Goal: Transaction & Acquisition: Purchase product/service

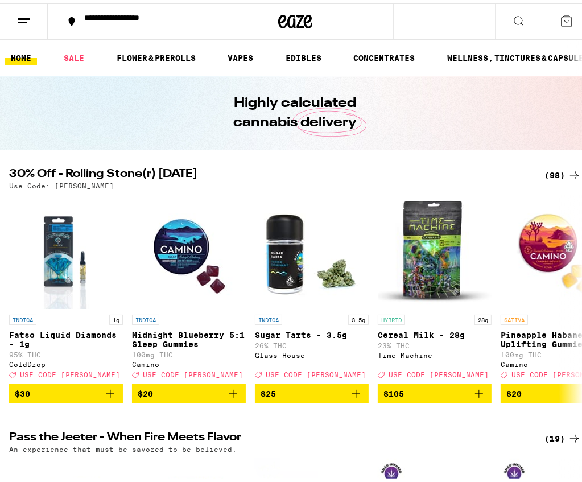
click at [548, 167] on div "(98)" at bounding box center [563, 172] width 37 height 14
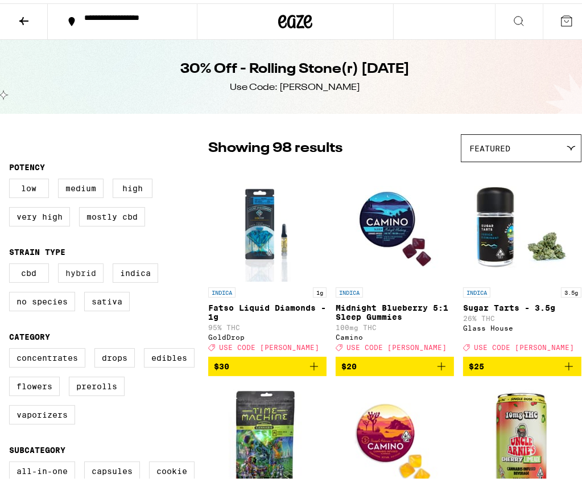
click at [79, 280] on label "Hybrid" at bounding box center [81, 269] width 46 height 19
click at [12, 262] on input "Hybrid" at bounding box center [11, 262] width 1 height 1
checkbox input "true"
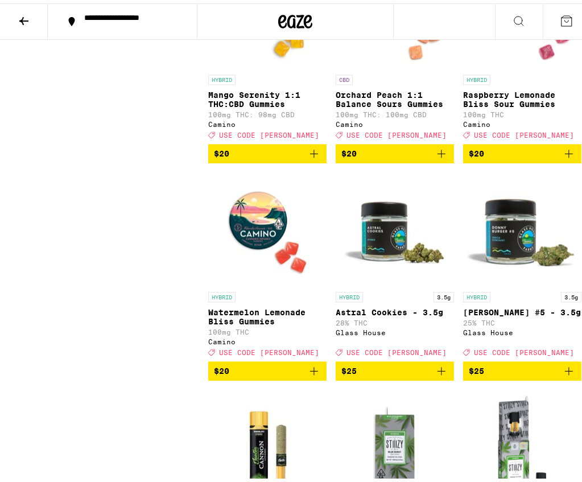
scroll to position [1594, 0]
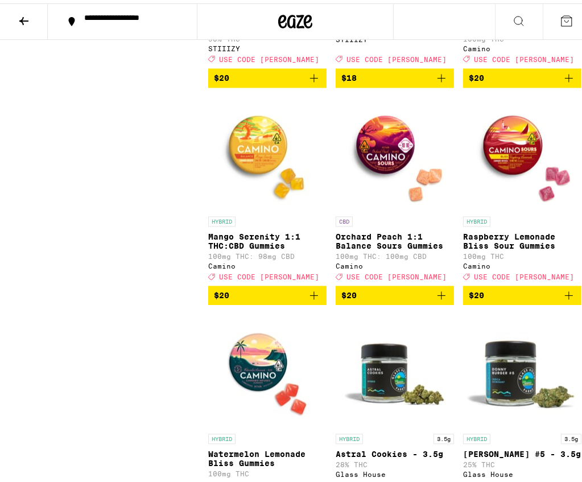
click at [33, 13] on button at bounding box center [24, 19] width 48 height 36
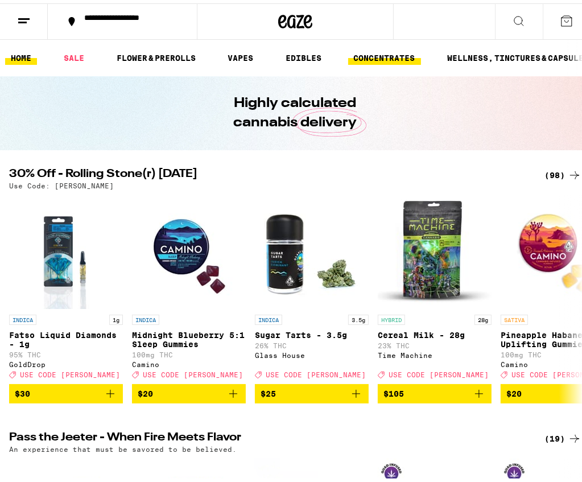
click at [401, 59] on link "CONCENTRATES" at bounding box center [384, 55] width 73 height 14
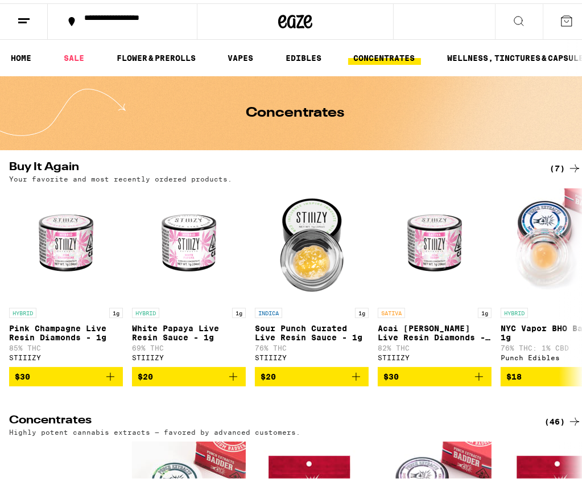
click at [549, 424] on div "(46)" at bounding box center [563, 419] width 37 height 14
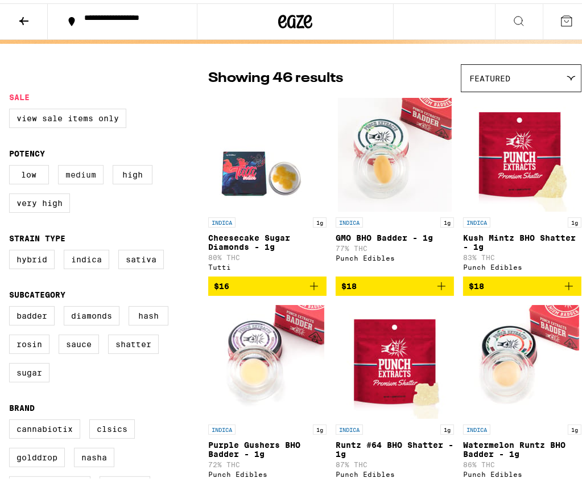
scroll to position [57, 0]
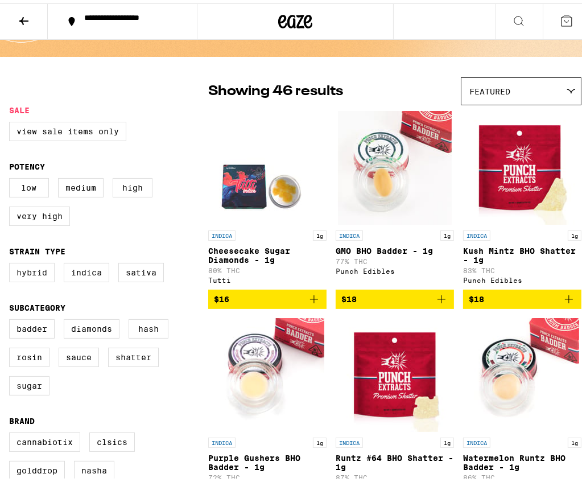
click at [46, 276] on label "Hybrid" at bounding box center [32, 269] width 46 height 19
click at [12, 262] on input "Hybrid" at bounding box center [11, 261] width 1 height 1
checkbox input "true"
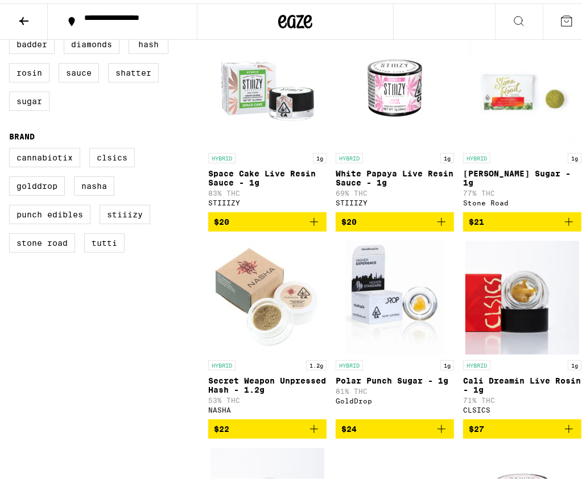
scroll to position [285, 0]
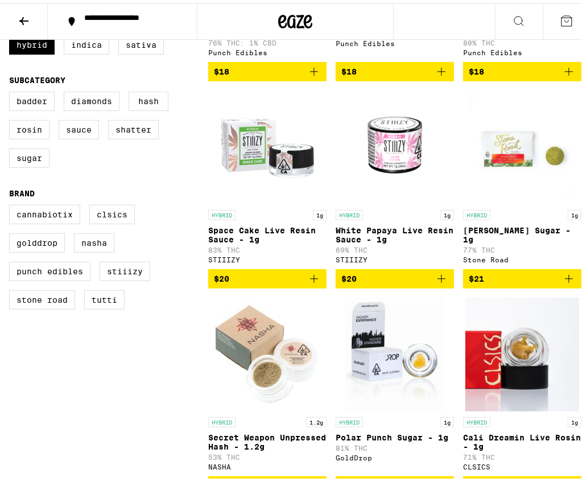
click at [318, 285] on button "$20" at bounding box center [267, 275] width 118 height 19
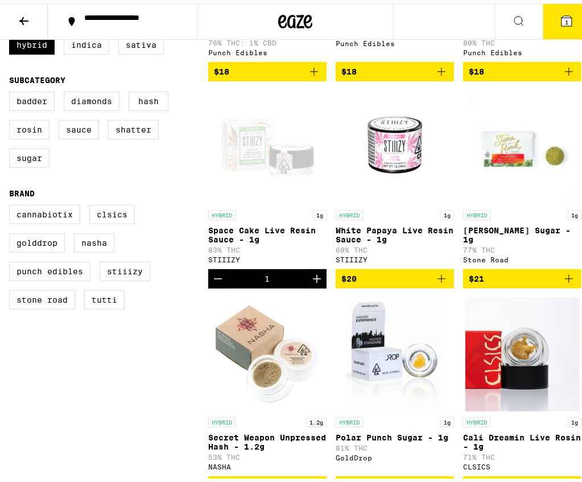
scroll to position [321, 0]
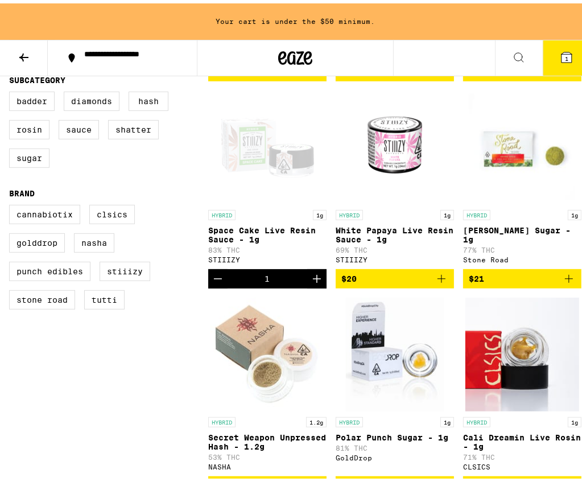
click at [317, 280] on icon "Increment" at bounding box center [317, 276] width 8 height 8
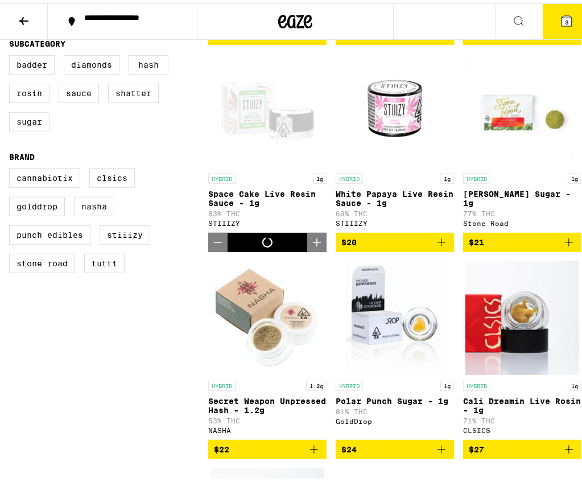
scroll to position [285, 0]
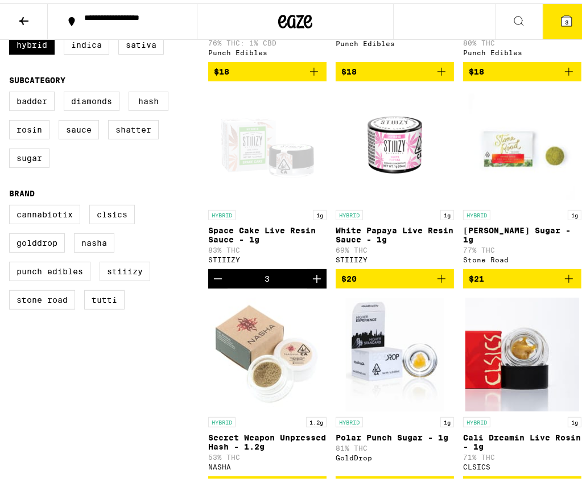
click at [314, 280] on icon "Increment" at bounding box center [317, 276] width 8 height 8
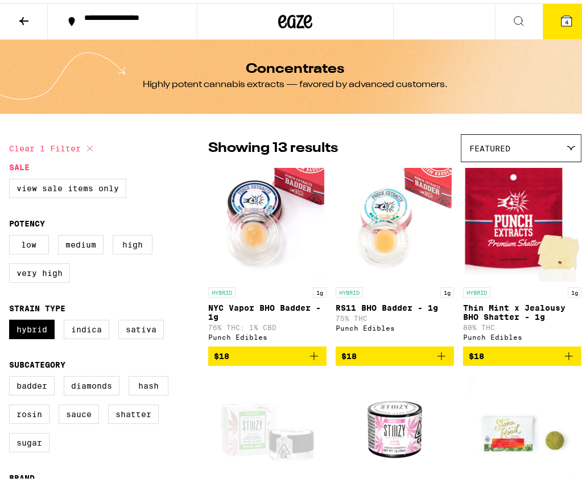
click at [22, 18] on icon at bounding box center [23, 18] width 9 height 8
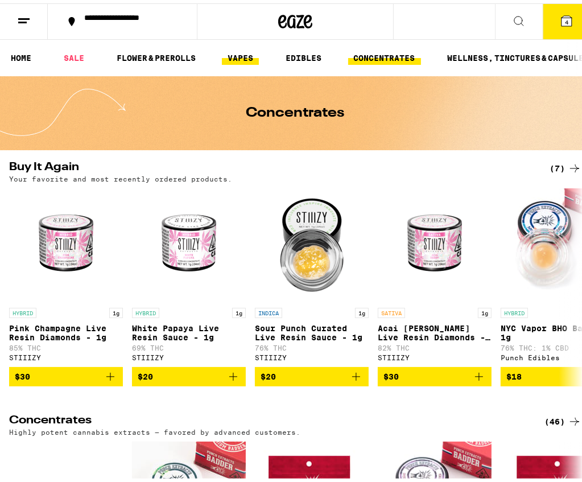
click at [243, 50] on link "VAPES" at bounding box center [240, 55] width 37 height 14
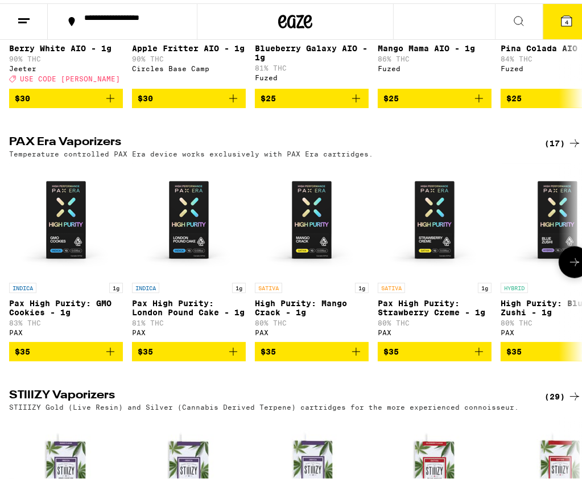
scroll to position [455, 0]
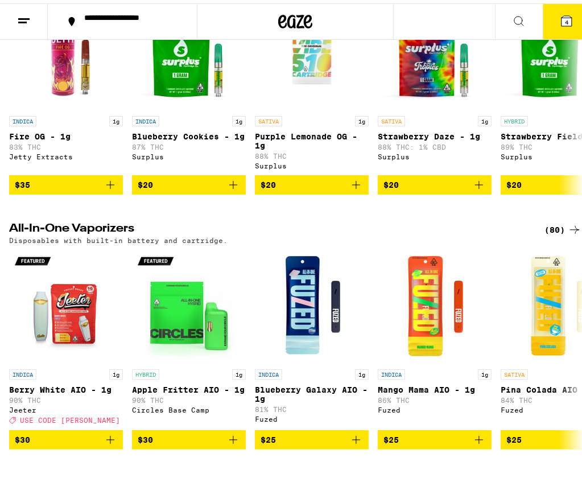
click at [545, 233] on div "(80)" at bounding box center [563, 227] width 37 height 14
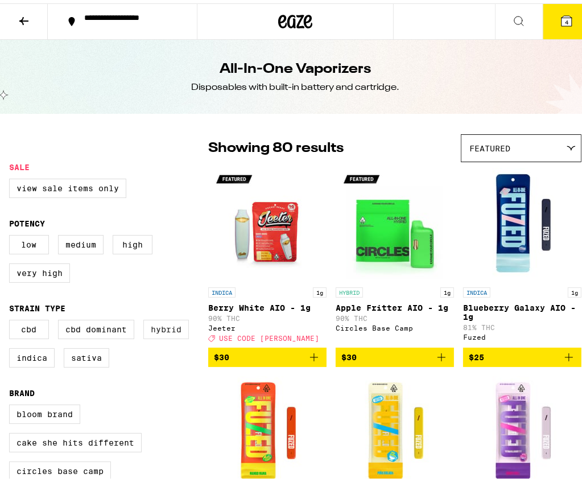
click at [169, 336] on label "Hybrid" at bounding box center [166, 326] width 46 height 19
click at [12, 319] on input "Hybrid" at bounding box center [11, 318] width 1 height 1
checkbox input "true"
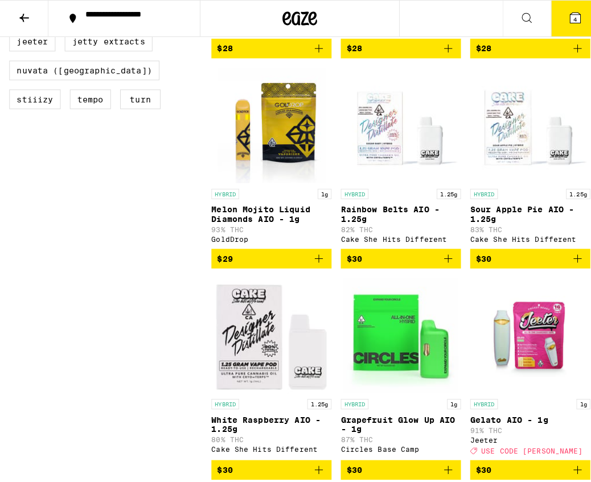
scroll to position [569, 0]
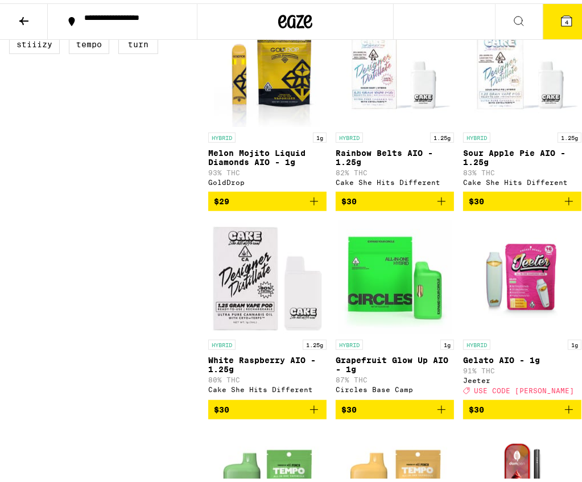
click at [315, 413] on icon "Add to bag" at bounding box center [314, 407] width 14 height 14
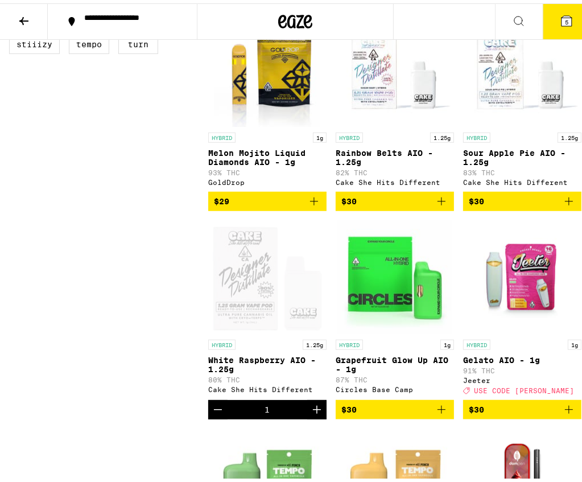
click at [315, 413] on icon "Increment" at bounding box center [317, 407] width 14 height 14
click at [562, 13] on icon at bounding box center [567, 18] width 10 height 10
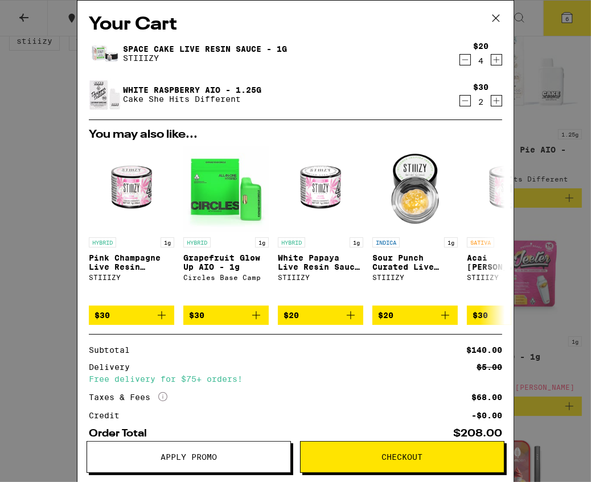
click at [460, 100] on icon "Decrement" at bounding box center [465, 101] width 10 height 14
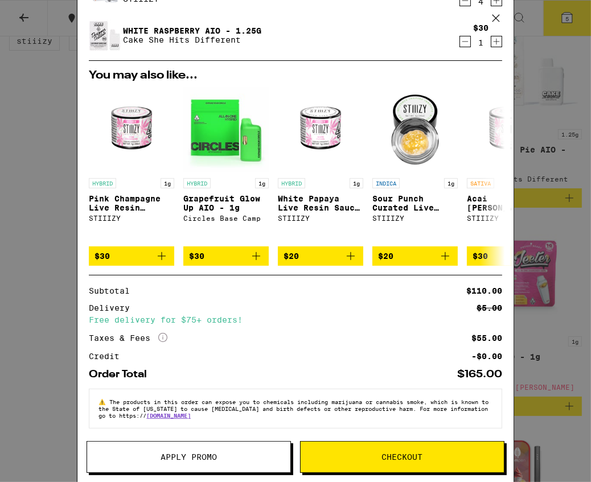
click at [363, 453] on button "Checkout" at bounding box center [402, 457] width 204 height 32
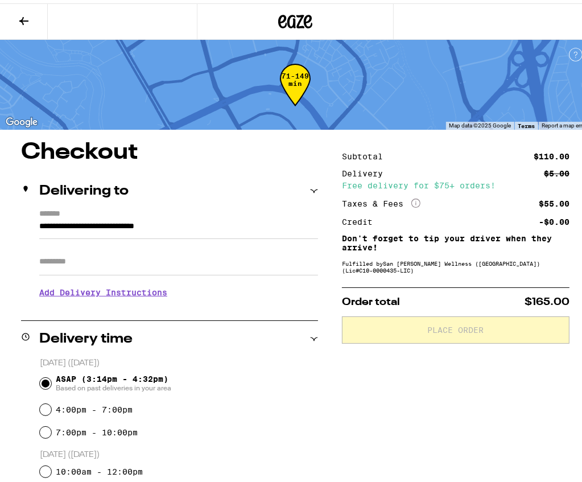
click at [120, 289] on h3 "Add Delivery Instructions" at bounding box center [178, 289] width 279 height 26
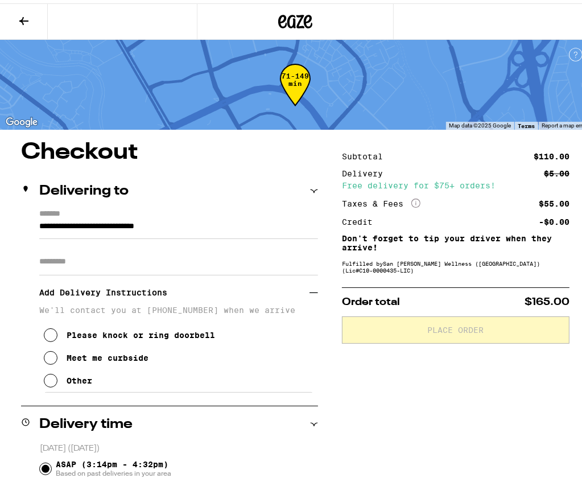
click at [45, 361] on icon at bounding box center [51, 355] width 14 height 14
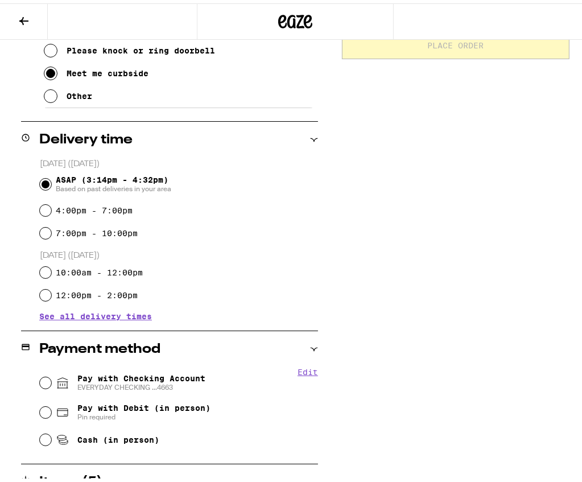
scroll to position [382, 0]
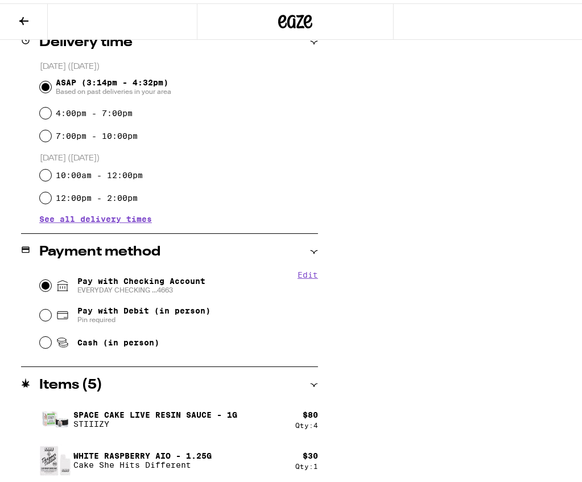
click at [45, 283] on input "Pay with Checking Account EVERYDAY CHECKING ...4663" at bounding box center [45, 282] width 11 height 11
radio input "true"
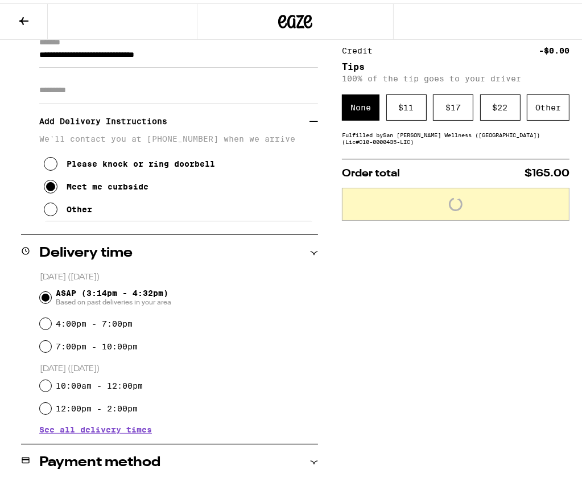
scroll to position [0, 0]
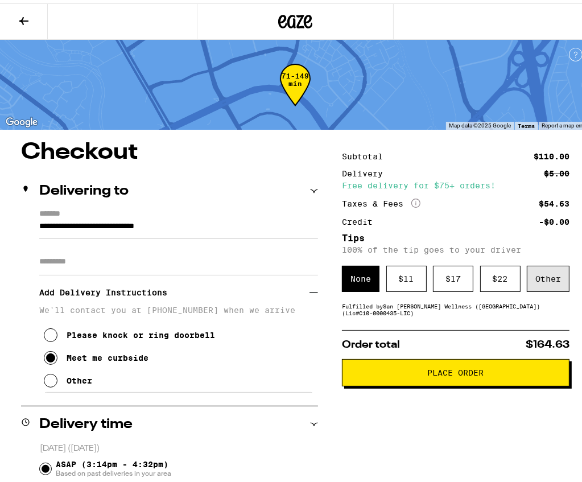
click at [533, 274] on div "Other" at bounding box center [548, 275] width 43 height 26
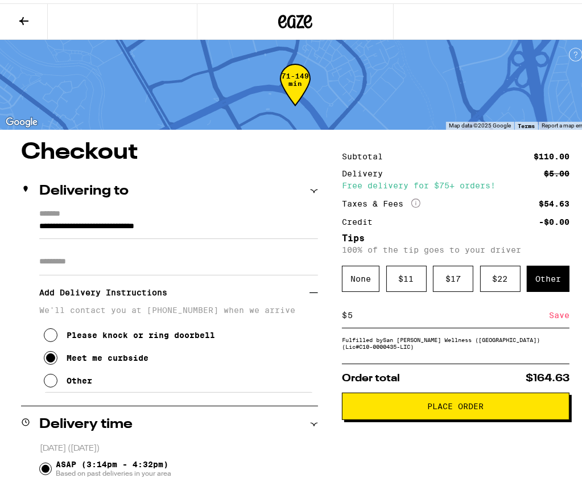
type input "5"
click at [551, 319] on div "Save" at bounding box center [559, 311] width 20 height 25
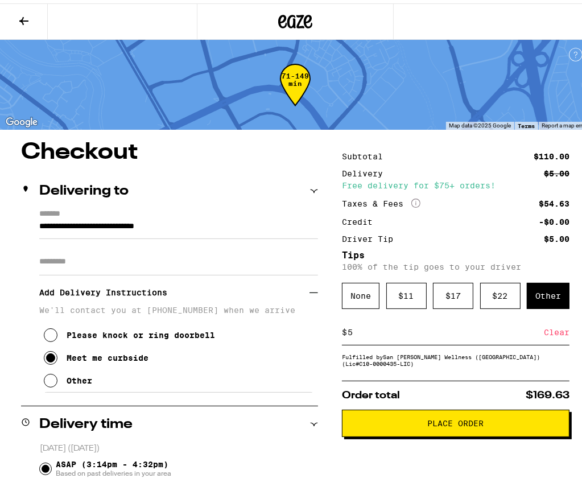
click at [384, 420] on button "Place Order" at bounding box center [456, 420] width 228 height 27
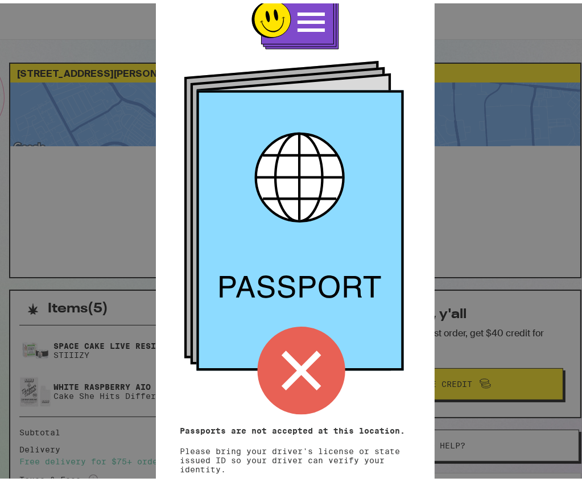
click at [495, 303] on div "Remember! Bring your ID Passports are not accepted at this location. Please bri…" at bounding box center [295, 241] width 591 height 482
